Goal: Transaction & Acquisition: Purchase product/service

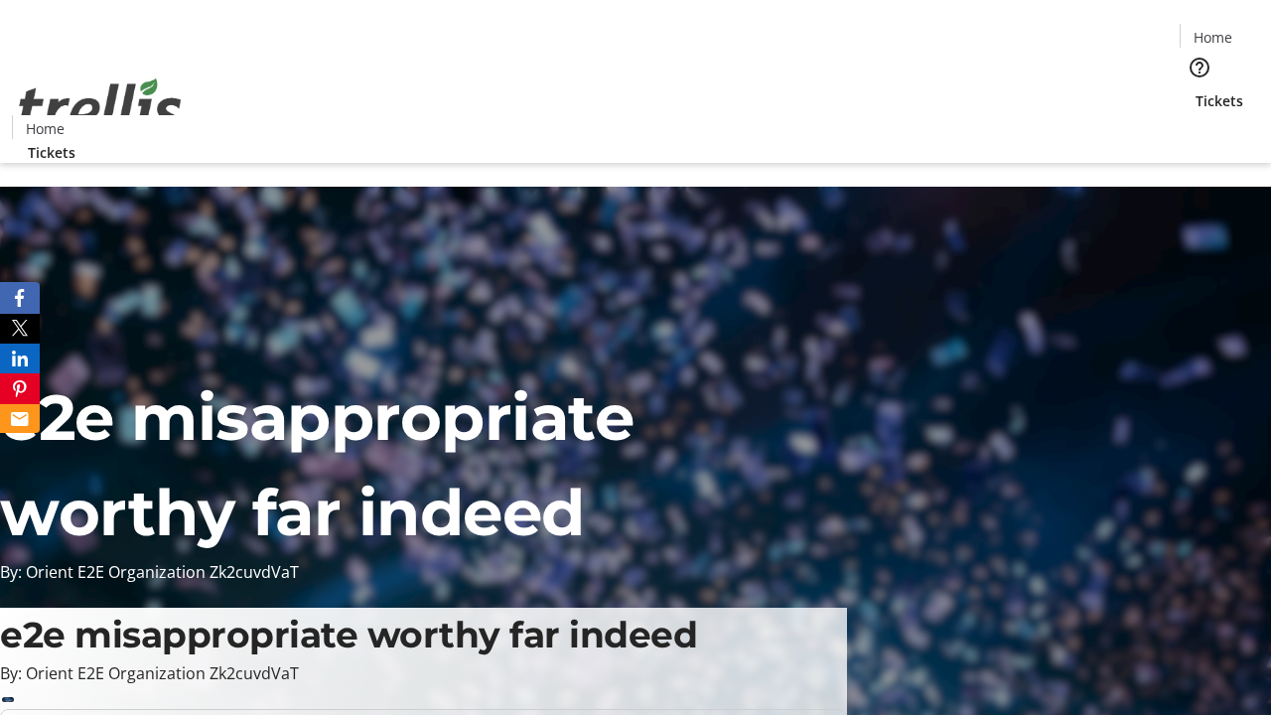
click at [1195, 90] on span "Tickets" at bounding box center [1219, 100] width 48 height 21
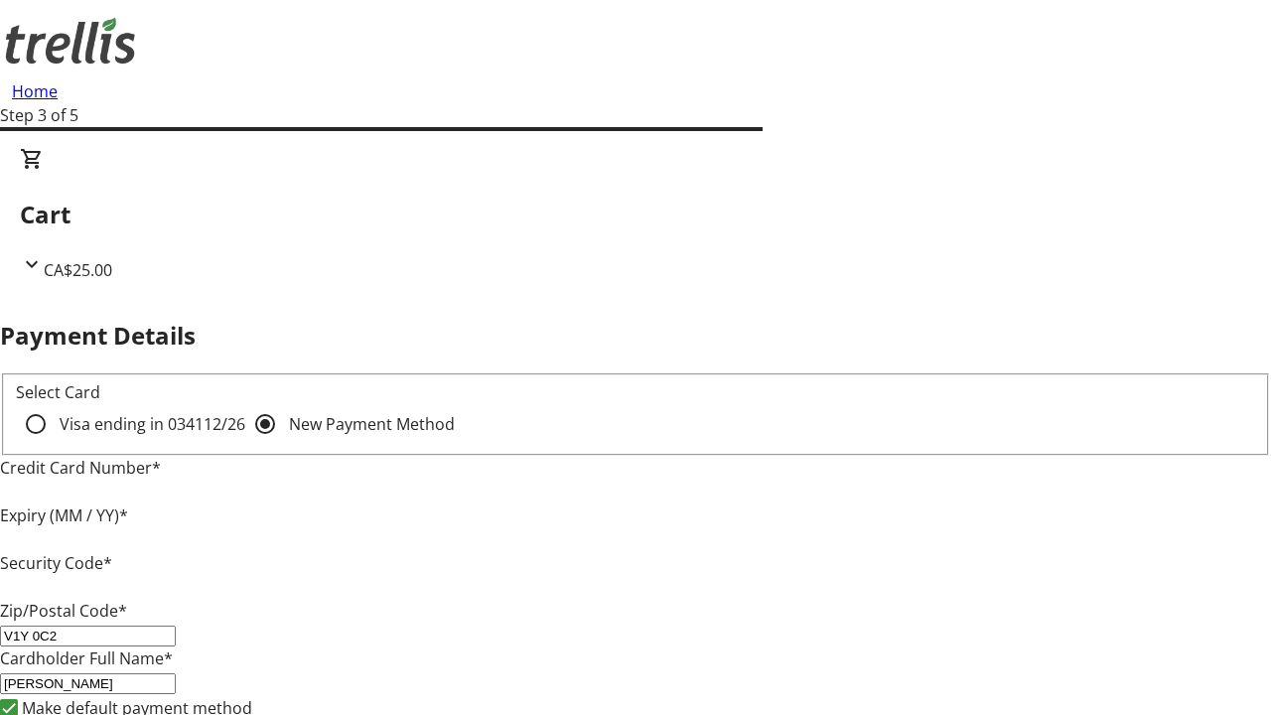
type input "V1Y 0C2"
